Goal: Task Accomplishment & Management: Use online tool/utility

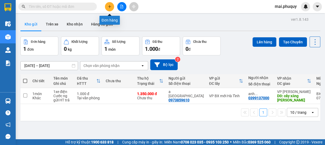
click at [109, 8] on icon "plus" at bounding box center [110, 7] width 4 height 4
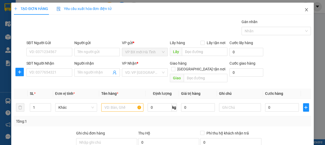
click at [305, 9] on icon "close" at bounding box center [307, 10] width 4 height 4
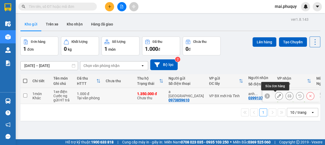
click at [275, 94] on button at bounding box center [278, 95] width 7 height 9
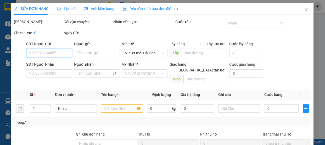
type input "0973859610"
type input "a [GEOGRAPHIC_DATA]"
type input "0399137000"
type input "anh 0969560399"
type input "cây xăng [PERSON_NAME]"
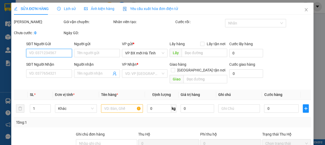
type input "1.000"
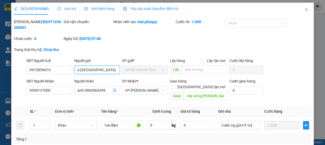
drag, startPoint x: 100, startPoint y: 68, endPoint x: 79, endPoint y: 71, distance: 21.6
click at [79, 71] on input "a [GEOGRAPHIC_DATA]" at bounding box center [97, 69] width 46 height 8
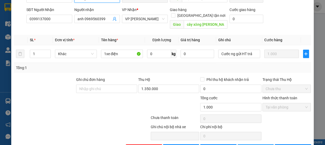
type input "a duyên"
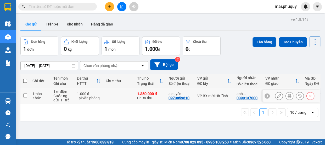
click at [309, 94] on icon at bounding box center [311, 96] width 4 height 4
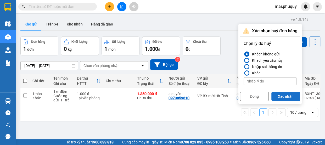
click at [283, 95] on button "Xác nhận" at bounding box center [286, 95] width 29 height 9
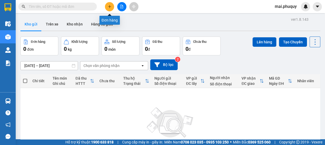
click at [109, 5] on icon "plus" at bounding box center [110, 7] width 4 height 4
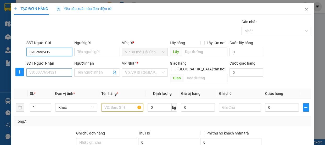
type input "0912695419"
click at [50, 71] on input "SĐT Người Nhận" at bounding box center [49, 72] width 46 height 8
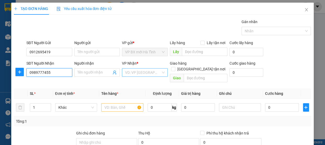
type input "0989777455"
click at [137, 71] on input "search" at bounding box center [143, 72] width 36 height 8
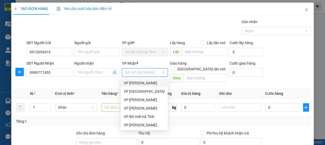
drag, startPoint x: 141, startPoint y: 84, endPoint x: 168, endPoint y: 82, distance: 26.8
click at [146, 84] on div "VP [PERSON_NAME]" at bounding box center [144, 83] width 41 height 6
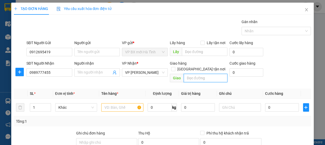
click at [190, 74] on input "text" at bounding box center [206, 78] width 44 height 8
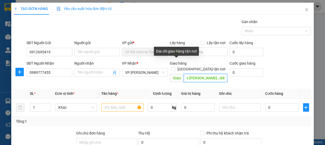
scroll to position [0, 4]
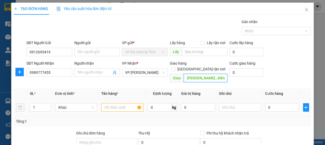
type input "cx [PERSON_NAME] , diễn [PERSON_NAME]"
click at [124, 103] on input "text" at bounding box center [122, 107] width 42 height 8
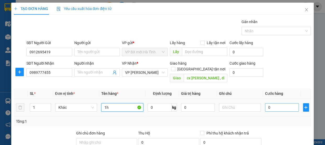
type input "1h"
click at [270, 103] on input "0" at bounding box center [282, 107] width 34 height 8
type input "3"
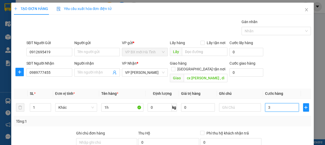
type input "30"
type input "30.000"
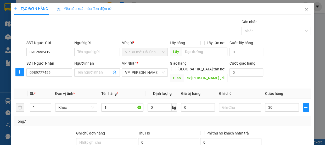
type input "30.000"
drag, startPoint x: 266, startPoint y: 112, endPoint x: 264, endPoint y: 109, distance: 3.9
click at [266, 116] on div "Tổng: 1" at bounding box center [162, 121] width 297 height 10
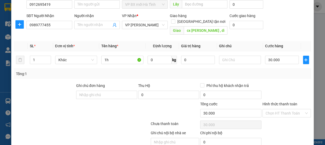
scroll to position [65, 0]
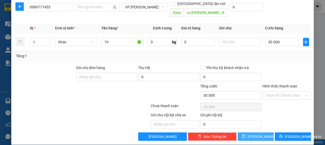
click at [254, 133] on span "[PERSON_NAME]" at bounding box center [262, 136] width 28 height 6
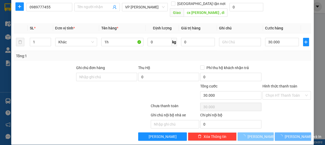
type input "0"
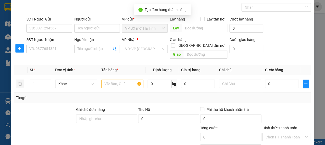
scroll to position [0, 0]
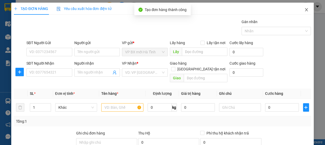
click at [305, 10] on icon "close" at bounding box center [307, 10] width 4 height 4
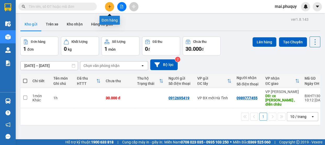
click at [109, 3] on button at bounding box center [109, 6] width 9 height 9
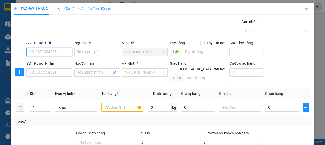
click at [52, 48] on input "SĐT Người Gửi" at bounding box center [49, 52] width 46 height 8
click at [49, 55] on input "SĐT Người Gửi" at bounding box center [49, 52] width 46 height 8
click at [48, 52] on input "SĐT Người Gửi" at bounding box center [49, 52] width 46 height 8
type input "0945161176"
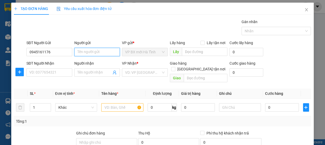
click at [87, 52] on input "Người gửi" at bounding box center [97, 52] width 46 height 8
type input "C hằng"
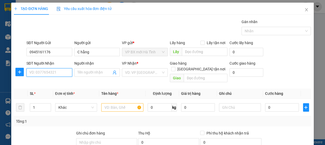
click at [52, 72] on input "SĐT Người Nhận" at bounding box center [49, 72] width 46 height 8
click at [80, 71] on input "Người nhận" at bounding box center [95, 72] width 34 height 6
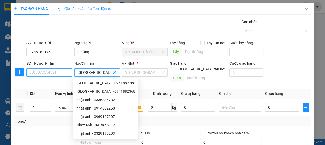
type input "[GEOGRAPHIC_DATA]"
click at [36, 73] on input "SĐT Người Nhận" at bounding box center [49, 72] width 46 height 8
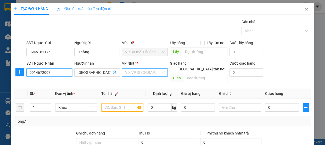
type input "0914672007"
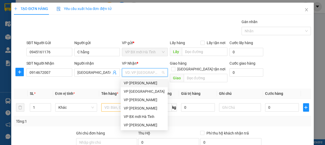
click at [140, 73] on input "search" at bounding box center [143, 72] width 36 height 8
click at [140, 109] on div "VP [PERSON_NAME]" at bounding box center [144, 108] width 41 height 6
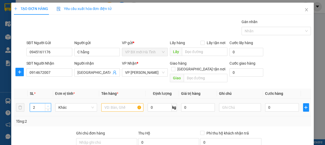
click at [47, 105] on icon "up" at bounding box center [48, 106] width 2 height 2
type input "3"
click at [47, 105] on icon "up" at bounding box center [48, 106] width 2 height 2
click at [105, 103] on input "text" at bounding box center [122, 107] width 42 height 8
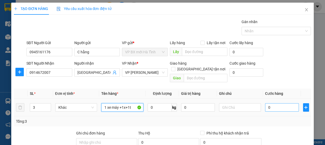
type input "1 xe máy +1x+1t"
click at [270, 103] on input "0" at bounding box center [282, 107] width 34 height 8
type input "3"
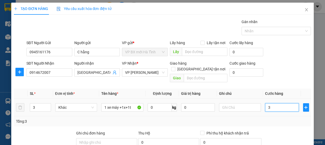
type input "35"
type input "350"
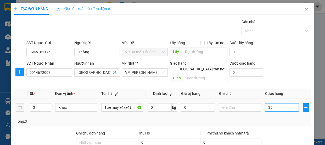
type input "350"
type input "350.000"
click at [263, 108] on td "350.000" at bounding box center [282, 107] width 38 height 18
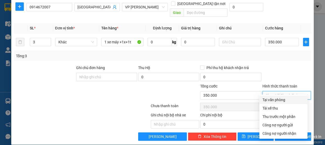
drag, startPoint x: 266, startPoint y: 89, endPoint x: 268, endPoint y: 92, distance: 4.5
click at [266, 91] on input "Hình thức thanh toán" at bounding box center [285, 95] width 39 height 8
click at [270, 97] on div "Tại văn phòng" at bounding box center [284, 100] width 42 height 6
type input "0"
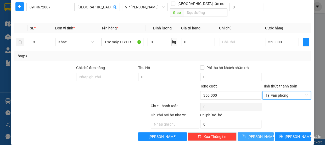
click at [256, 133] on span "[PERSON_NAME]" at bounding box center [262, 136] width 28 height 6
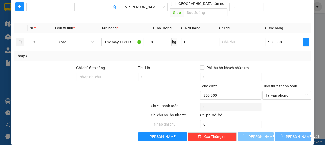
type input "1"
type input "0"
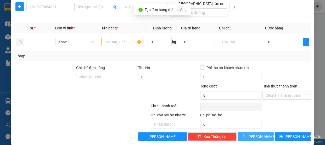
scroll to position [0, 0]
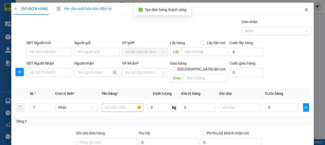
click at [305, 11] on icon "close" at bounding box center [306, 9] width 3 height 3
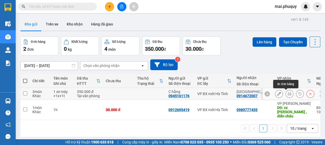
click at [288, 93] on icon at bounding box center [290, 94] width 4 height 4
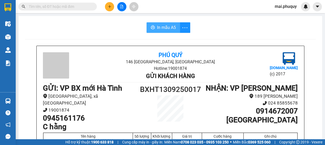
click at [159, 30] on span "In mẫu A5" at bounding box center [166, 27] width 19 height 7
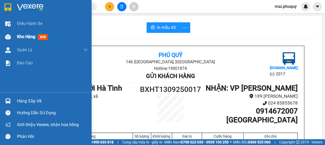
click at [11, 37] on div at bounding box center [7, 36] width 9 height 9
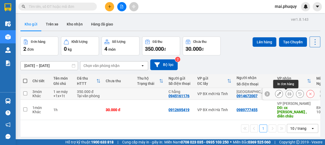
click at [288, 94] on icon at bounding box center [290, 94] width 4 height 4
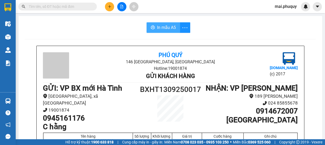
click at [165, 25] on span "In mẫu A5" at bounding box center [166, 27] width 19 height 7
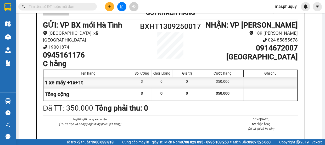
scroll to position [39, 0]
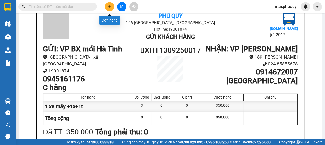
click at [108, 7] on icon "plus" at bounding box center [110, 7] width 4 height 4
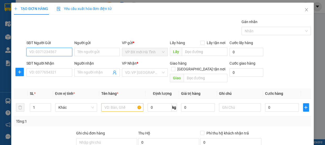
click at [47, 53] on input "SĐT Người Gửi" at bounding box center [49, 52] width 46 height 8
type input "0945691975"
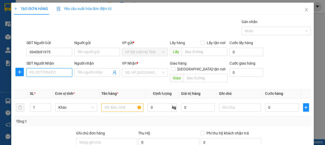
click at [37, 71] on input "SĐT Người Nhận" at bounding box center [49, 72] width 46 height 8
type input "0"
click at [89, 70] on input "Người nhận" at bounding box center [95, 72] width 34 height 6
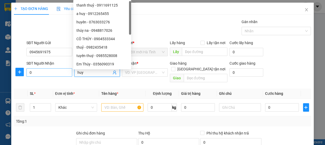
type input "huy"
click at [35, 73] on input "0" at bounding box center [49, 72] width 46 height 8
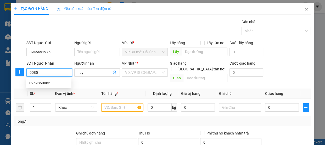
click at [33, 73] on input "0085" at bounding box center [49, 72] width 46 height 8
click at [37, 73] on input "085" at bounding box center [49, 72] width 46 height 8
click at [35, 75] on input "0854687889" at bounding box center [49, 72] width 46 height 8
click at [41, 73] on input "0854687889" at bounding box center [49, 72] width 46 height 8
click at [48, 74] on input "0854687889" at bounding box center [49, 72] width 46 height 8
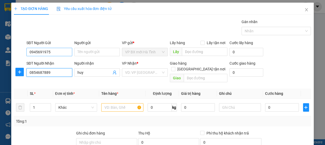
type input "0854687889"
click at [52, 52] on input "0945691975" at bounding box center [49, 52] width 46 height 8
click at [36, 52] on input "0945691975" at bounding box center [49, 52] width 46 height 8
click at [40, 54] on input "0945691975" at bounding box center [49, 52] width 46 height 8
click at [58, 55] on input "0945691975" at bounding box center [49, 52] width 46 height 8
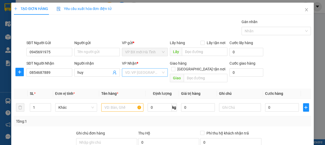
click at [136, 71] on input "search" at bounding box center [143, 72] width 36 height 8
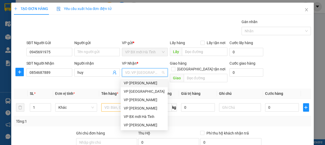
drag, startPoint x: 139, startPoint y: 82, endPoint x: 176, endPoint y: 74, distance: 38.0
click at [139, 82] on div "VP [PERSON_NAME]" at bounding box center [144, 83] width 41 height 6
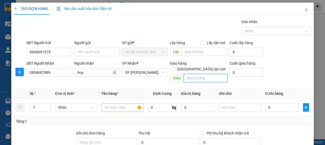
click at [194, 74] on input "text" at bounding box center [206, 78] width 44 height 8
type input "[GEOGRAPHIC_DATA]"
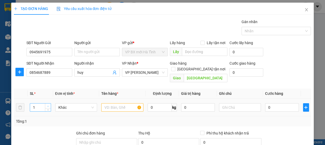
type input "2"
click at [47, 105] on icon "up" at bounding box center [48, 106] width 2 height 2
click at [110, 103] on input "text" at bounding box center [122, 107] width 42 height 8
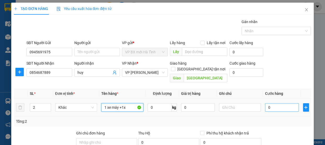
type input "1 xe máy +1x"
click at [280, 103] on input "0" at bounding box center [282, 107] width 34 height 8
type input "3"
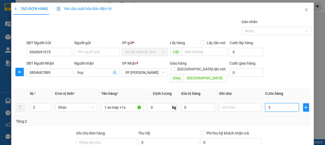
type input "30"
type input "300"
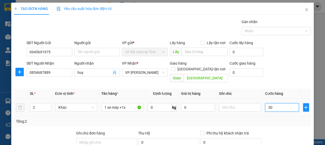
type input "300"
type input "300.000"
click at [277, 109] on td "300.000" at bounding box center [282, 107] width 38 height 18
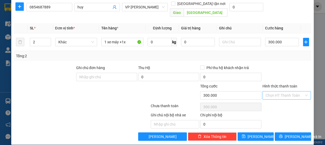
click at [272, 91] on input "Hình thức thanh toán" at bounding box center [285, 95] width 39 height 8
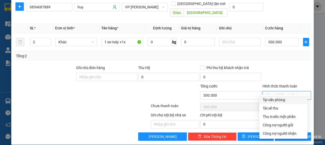
click at [271, 97] on div "Tại văn phòng" at bounding box center [284, 100] width 42 height 6
type input "0"
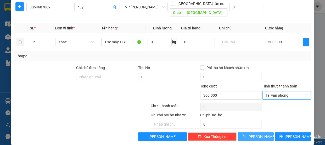
click at [253, 133] on span "[PERSON_NAME]" at bounding box center [262, 136] width 28 height 6
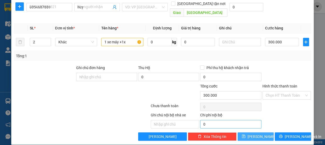
type input "1"
type input "0"
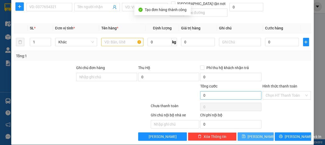
scroll to position [0, 0]
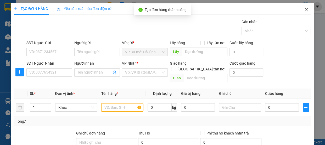
click at [305, 9] on icon "close" at bounding box center [307, 10] width 4 height 4
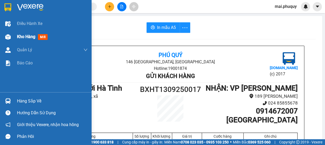
click at [18, 37] on span "Kho hàng" at bounding box center [26, 36] width 18 height 5
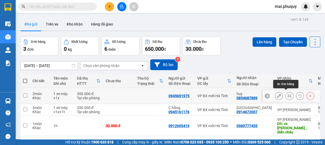
click at [288, 94] on icon at bounding box center [290, 96] width 4 height 4
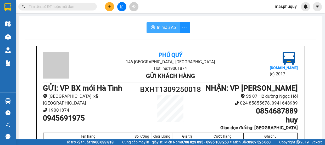
click at [159, 27] on span "In mẫu A5" at bounding box center [166, 27] width 19 height 7
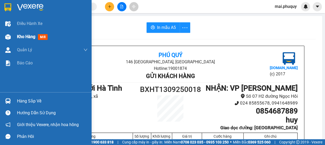
click at [10, 36] on img at bounding box center [7, 36] width 5 height 5
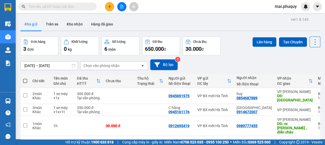
scroll to position [24, 0]
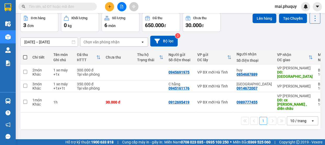
click at [23, 57] on span at bounding box center [25, 57] width 4 height 4
click at [25, 54] on input "checkbox" at bounding box center [25, 54] width 0 height 0
checkbox input "true"
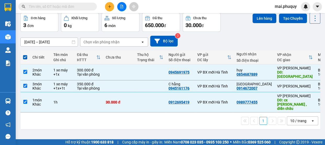
scroll to position [0, 0]
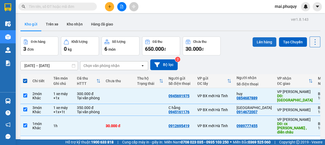
click at [262, 42] on button "Lên hàng" at bounding box center [265, 41] width 24 height 9
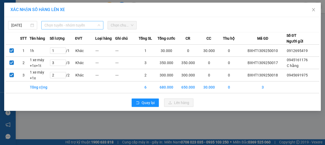
click at [62, 28] on span "Chọn tuyến - nhóm tuyến" at bounding box center [73, 25] width 56 height 8
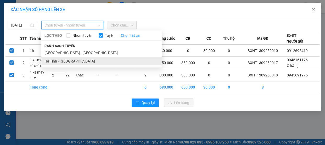
drag, startPoint x: 60, startPoint y: 60, endPoint x: 90, endPoint y: 56, distance: 30.2
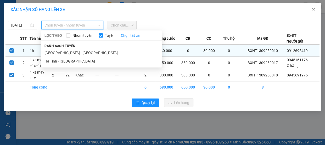
click at [60, 60] on li "Hà Tĩnh - [GEOGRAPHIC_DATA]" at bounding box center [101, 61] width 120 height 8
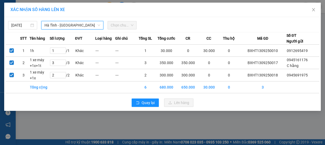
click at [123, 26] on span "Chọn chuyến" at bounding box center [122, 25] width 23 height 8
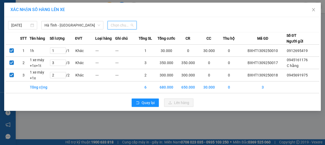
click at [123, 26] on span "Chọn chuyến" at bounding box center [122, 25] width 23 height 8
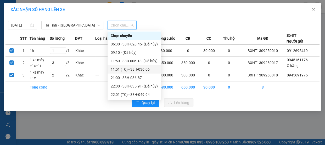
click at [128, 67] on div "11:51 (TC) - 38H-036.06" at bounding box center [134, 69] width 47 height 6
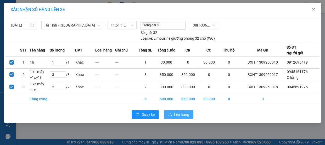
click at [180, 114] on span "Lên hàng" at bounding box center [181, 114] width 15 height 6
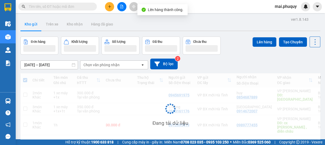
click at [122, 6] on icon "file-add" at bounding box center [122, 7] width 4 height 4
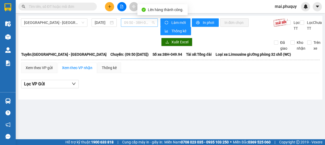
click at [131, 24] on span "09:50 - 38H-049.94" at bounding box center [139, 23] width 31 height 8
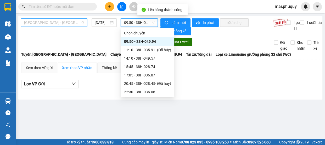
click at [38, 24] on span "[GEOGRAPHIC_DATA] - [GEOGRAPHIC_DATA]" at bounding box center [54, 23] width 60 height 8
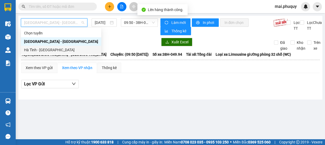
click at [44, 49] on div "Hà Tĩnh - [GEOGRAPHIC_DATA]" at bounding box center [61, 50] width 74 height 6
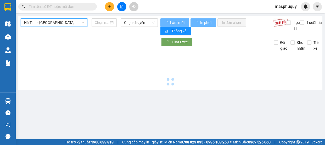
type input "[DATE]"
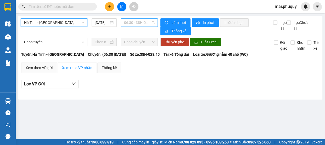
click at [128, 21] on span "06:30 - 38H-028.45 - (Đã hủy)" at bounding box center [139, 23] width 31 height 8
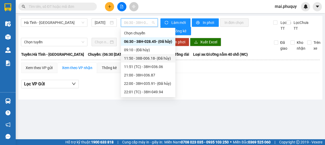
click at [137, 57] on div "11:50 - 38B-006.18 - (Đã hủy)" at bounding box center [148, 58] width 48 height 6
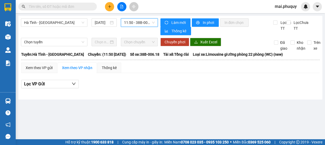
click at [132, 22] on span "11:50 - 38B-006.18 - (Đã hủy)" at bounding box center [139, 23] width 31 height 8
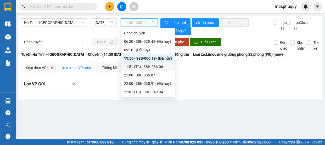
click at [141, 66] on div "11:51 (TC) - 38H-036.06" at bounding box center [148, 67] width 48 height 6
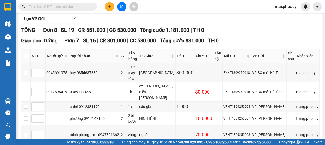
scroll to position [89, 0]
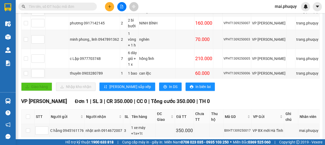
click at [91, 142] on span "In DS" at bounding box center [95, 145] width 8 height 6
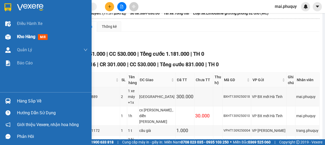
click at [14, 39] on div "Kho hàng mới" at bounding box center [46, 36] width 92 height 13
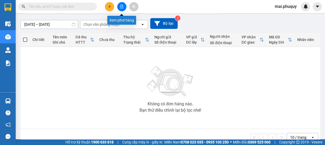
click at [123, 6] on icon "file-add" at bounding box center [121, 7] width 3 height 4
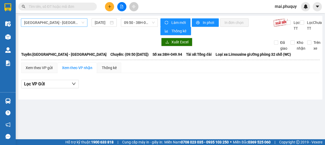
click at [37, 25] on span "[GEOGRAPHIC_DATA] - [GEOGRAPHIC_DATA]" at bounding box center [54, 23] width 60 height 8
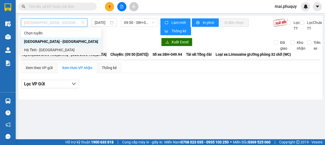
click at [35, 47] on div "Hà Tĩnh - [GEOGRAPHIC_DATA]" at bounding box center [61, 50] width 74 height 6
type input "[DATE]"
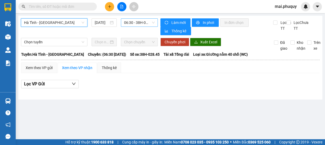
click at [133, 23] on span "06:30 - 38H-028.45 - (Đã hủy)" at bounding box center [139, 23] width 31 height 8
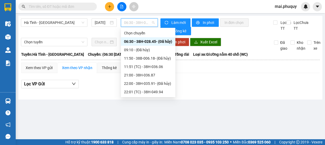
scroll to position [33, 0]
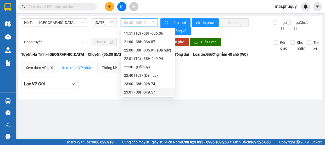
click at [142, 91] on div "23:01 - 38H-049.57" at bounding box center [148, 92] width 48 height 6
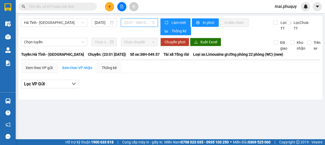
click at [139, 20] on span "23:01 - 38H-049.57" at bounding box center [139, 23] width 31 height 8
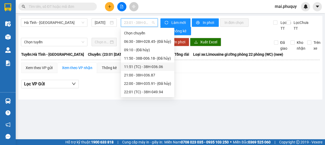
click at [146, 66] on div "11:51 (TC) - 38H-036.06" at bounding box center [147, 67] width 47 height 6
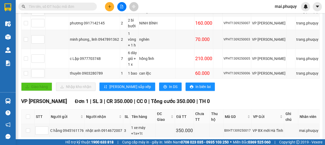
scroll to position [65, 0]
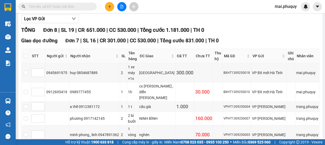
click at [106, 8] on button at bounding box center [109, 6] width 9 height 9
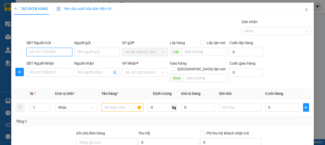
click at [55, 53] on input "SĐT Người Gửi" at bounding box center [49, 52] width 46 height 8
type input "0913177699"
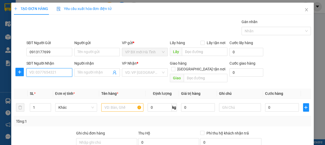
click at [50, 72] on input "SĐT Người Nhận" at bounding box center [49, 72] width 46 height 8
click at [90, 73] on input "Người nhận" at bounding box center [95, 72] width 34 height 6
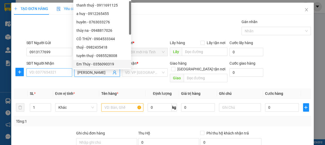
type input "[PERSON_NAME]"
click at [48, 73] on input "SĐT Người Nhận" at bounding box center [49, 72] width 46 height 8
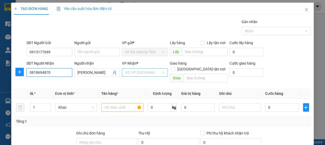
type input "0818694870"
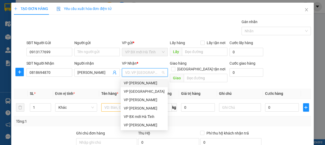
click at [140, 70] on input "search" at bounding box center [143, 72] width 36 height 8
click at [145, 108] on div "VP [PERSON_NAME]" at bounding box center [144, 108] width 41 height 6
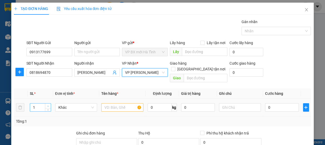
type input "2"
click at [48, 105] on icon "up" at bounding box center [48, 106] width 2 height 2
click at [116, 103] on input "text" at bounding box center [122, 107] width 42 height 8
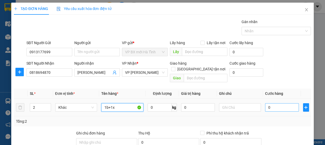
type input "1b+1x"
click at [278, 103] on input "0" at bounding box center [282, 107] width 34 height 8
type input "7"
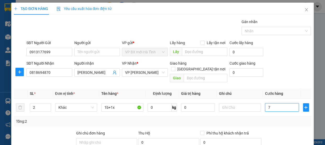
type input "70"
type input "70.000"
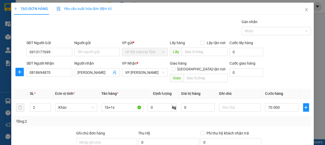
click at [271, 118] on div "Tổng: 2" at bounding box center [162, 121] width 293 height 6
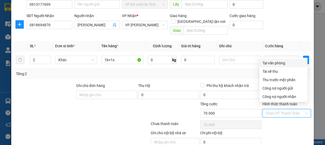
click at [266, 109] on input "Hình thức thanh toán" at bounding box center [285, 113] width 39 height 8
click at [270, 63] on div "Tại văn phòng" at bounding box center [284, 63] width 42 height 6
type input "0"
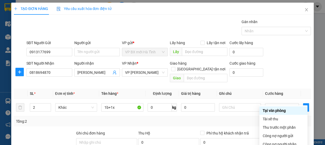
scroll to position [65, 0]
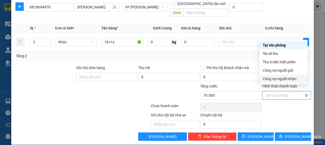
click at [267, 91] on span "Tại văn phòng" at bounding box center [287, 95] width 42 height 8
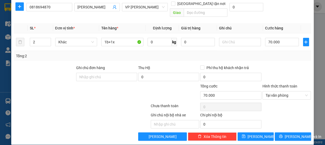
click at [208, 53] on div "Tổng: 2" at bounding box center [162, 56] width 293 height 6
click at [251, 132] on button "[PERSON_NAME]" at bounding box center [256, 136] width 36 height 8
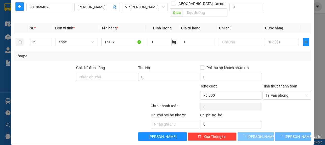
type input "1"
type input "0"
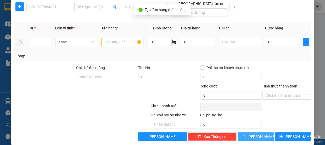
scroll to position [0, 0]
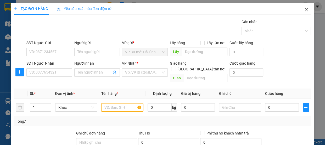
click at [305, 9] on icon "close" at bounding box center [306, 9] width 3 height 3
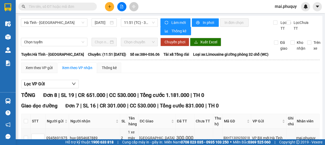
scroll to position [24, 0]
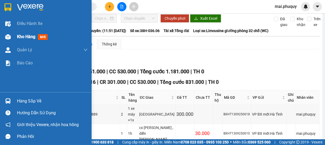
click at [11, 37] on div at bounding box center [7, 36] width 9 height 9
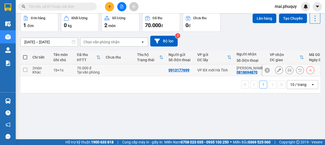
click at [288, 68] on icon at bounding box center [290, 70] width 4 height 4
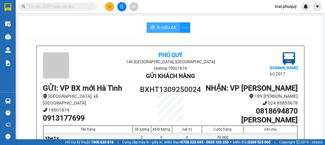
click at [161, 23] on button "In mẫu A5" at bounding box center [164, 27] width 34 height 10
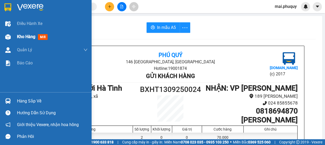
click at [12, 35] on div at bounding box center [7, 36] width 9 height 9
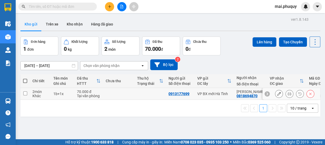
drag, startPoint x: 25, startPoint y: 91, endPoint x: 86, endPoint y: 93, distance: 60.8
click at [26, 92] on input "checkbox" at bounding box center [25, 93] width 4 height 4
checkbox input "true"
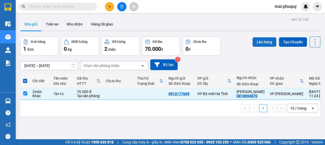
click at [262, 42] on button "Lên hàng" at bounding box center [265, 41] width 24 height 9
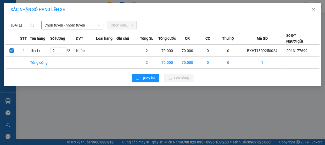
click at [68, 26] on span "Chọn tuyến - nhóm tuyến" at bounding box center [73, 25] width 56 height 8
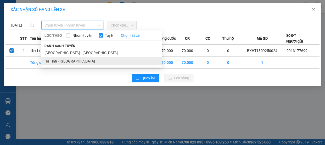
click at [70, 60] on li "Hà Tĩnh - [GEOGRAPHIC_DATA]" at bounding box center [101, 61] width 120 height 8
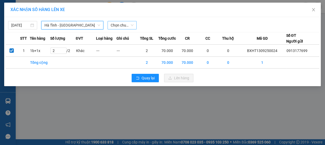
click at [127, 26] on span "Chọn chuyến" at bounding box center [122, 25] width 23 height 8
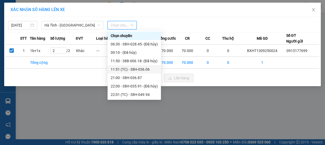
click at [131, 68] on div "11:51 (TC) - 38H-036.06" at bounding box center [134, 69] width 47 height 6
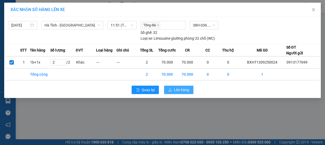
click at [178, 89] on span "Lên hàng" at bounding box center [181, 90] width 15 height 6
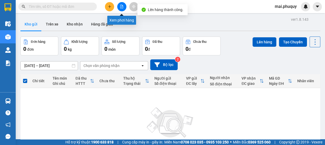
click at [120, 6] on icon "file-add" at bounding box center [122, 7] width 4 height 4
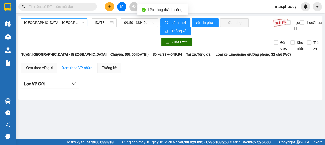
click at [30, 25] on span "[GEOGRAPHIC_DATA] - [GEOGRAPHIC_DATA]" at bounding box center [54, 23] width 60 height 8
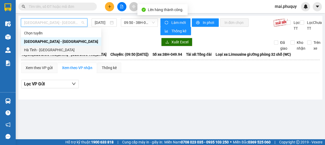
click at [35, 48] on div "Hà Tĩnh - [GEOGRAPHIC_DATA]" at bounding box center [61, 50] width 74 height 6
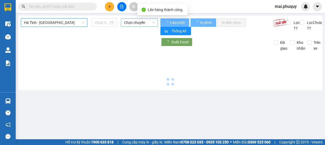
type input "[DATE]"
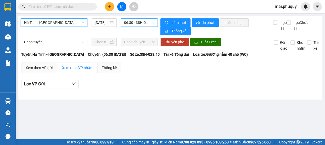
click at [138, 25] on span "06:30 - 38H-028.45 - (Đã hủy)" at bounding box center [139, 23] width 31 height 8
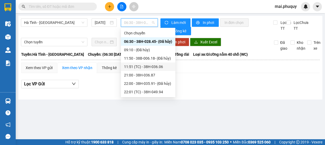
click at [144, 66] on div "11:51 (TC) - 38H-036.06" at bounding box center [148, 67] width 48 height 6
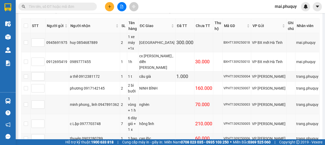
scroll to position [170, 0]
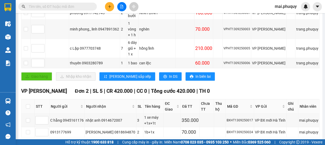
click at [91, 142] on span "In DS" at bounding box center [95, 145] width 8 height 6
